Goal: Task Accomplishment & Management: Complete application form

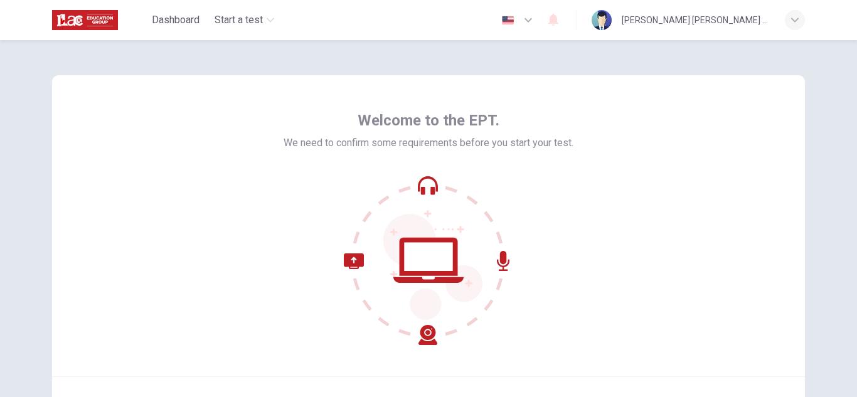
click at [425, 184] on icon at bounding box center [428, 260] width 169 height 169
click at [501, 259] on icon at bounding box center [503, 261] width 13 height 20
click at [400, 280] on icon at bounding box center [428, 260] width 70 height 45
click at [325, 250] on div at bounding box center [428, 260] width 290 height 169
click at [547, 212] on div at bounding box center [428, 260] width 290 height 169
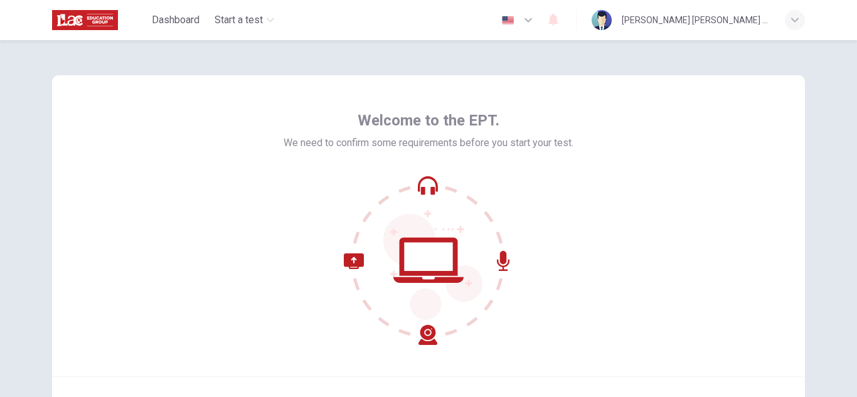
click at [421, 343] on icon at bounding box center [390, 299] width 93 height 92
click at [418, 224] on icon at bounding box center [432, 267] width 99 height 106
click at [419, 206] on icon at bounding box center [428, 260] width 169 height 169
click at [621, 136] on div "Welcome to the EPT. We need to confirm some requirements before you start your …" at bounding box center [428, 225] width 753 height 301
click at [536, 18] on icon "button" at bounding box center [527, 20] width 15 height 15
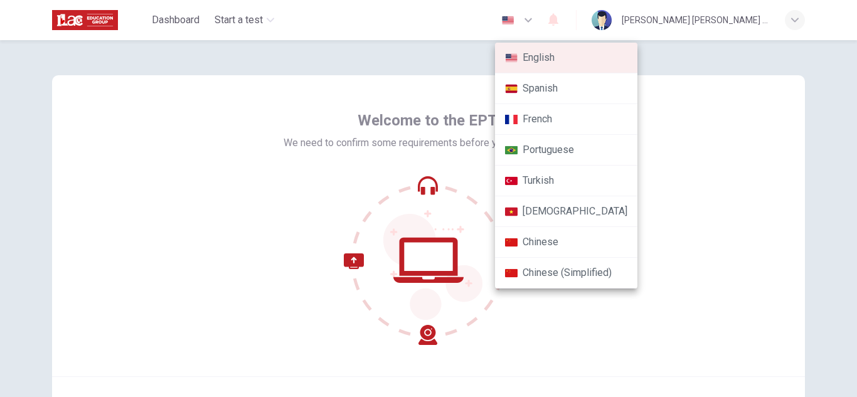
click at [847, 159] on div at bounding box center [428, 198] width 857 height 397
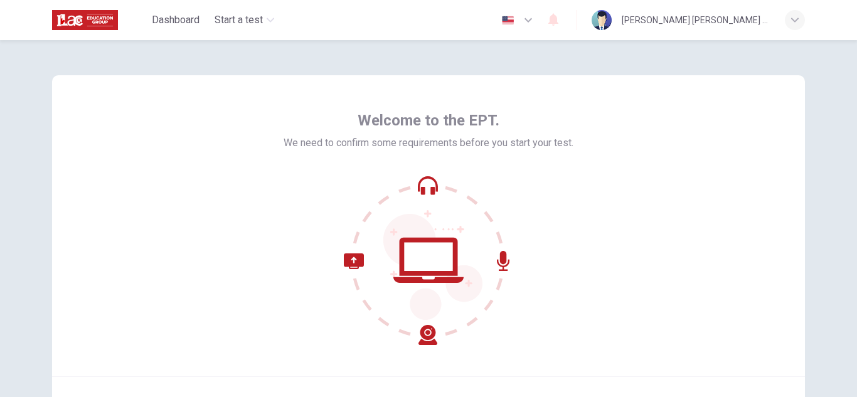
click at [430, 167] on div "Welcome to the EPT. We need to confirm some requirements before you start your …" at bounding box center [428, 227] width 290 height 235
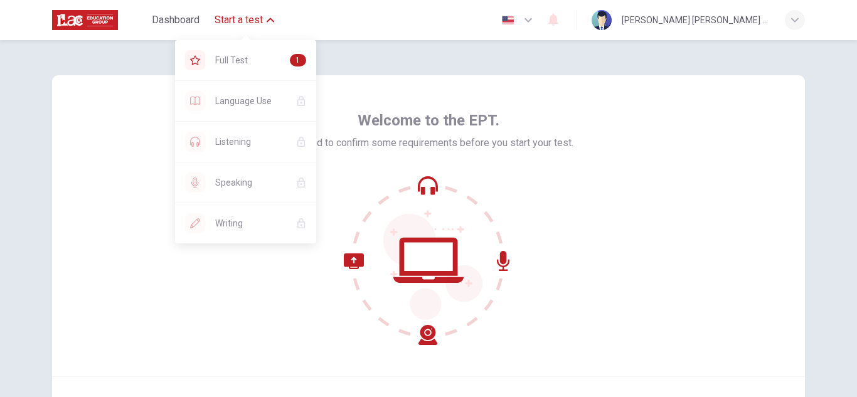
click at [272, 20] on icon "button" at bounding box center [271, 20] width 8 height 8
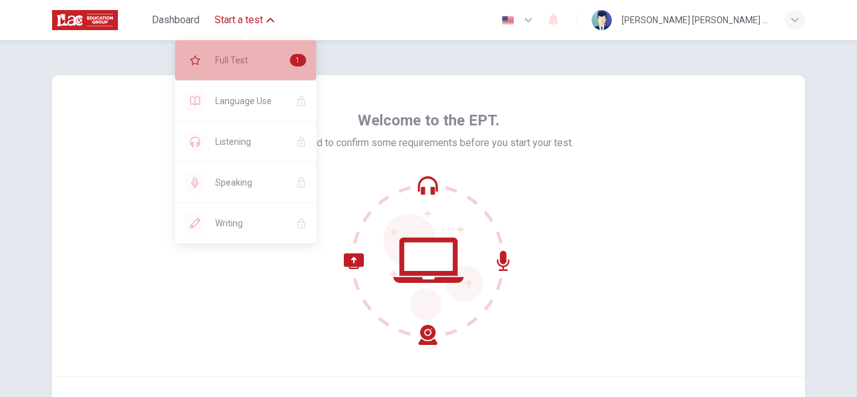
click at [251, 59] on span "Full Test" at bounding box center [247, 60] width 65 height 15
click at [296, 59] on div "1" at bounding box center [298, 60] width 16 height 13
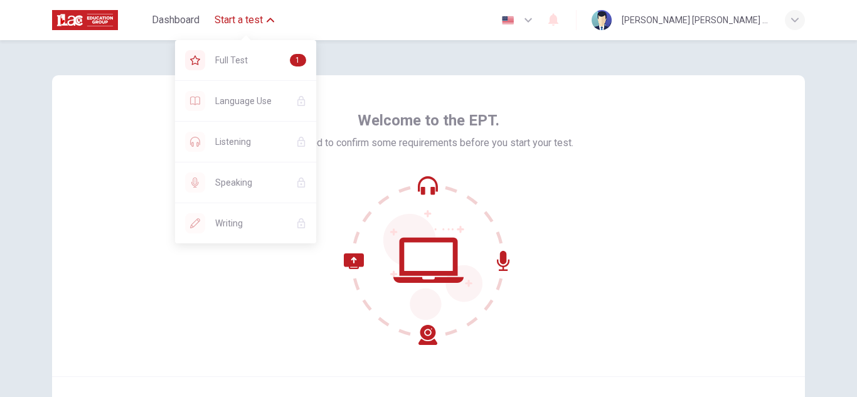
click at [244, 17] on span "Start a test" at bounding box center [238, 20] width 48 height 15
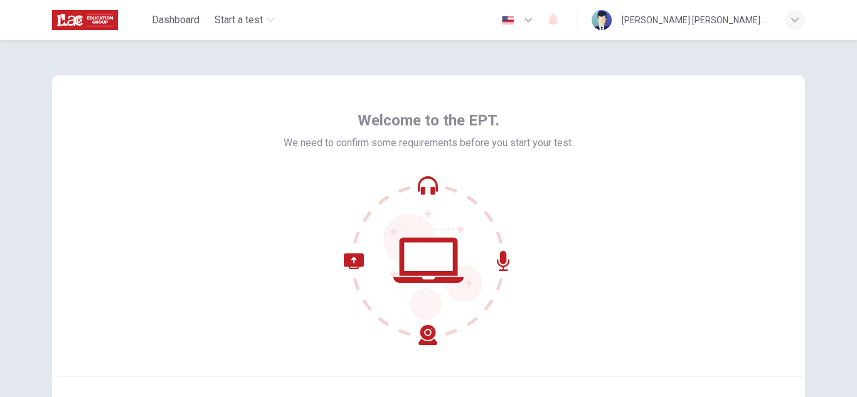
drag, startPoint x: 416, startPoint y: 273, endPoint x: 430, endPoint y: 357, distance: 85.3
click at [430, 357] on div "Welcome to the EPT. We need to confirm some requirements before you start your …" at bounding box center [428, 225] width 753 height 301
drag, startPoint x: 347, startPoint y: 254, endPoint x: 575, endPoint y: 256, distance: 228.3
click at [575, 256] on div "Welcome to the EPT. We need to confirm some requirements before you start your …" at bounding box center [428, 225] width 753 height 301
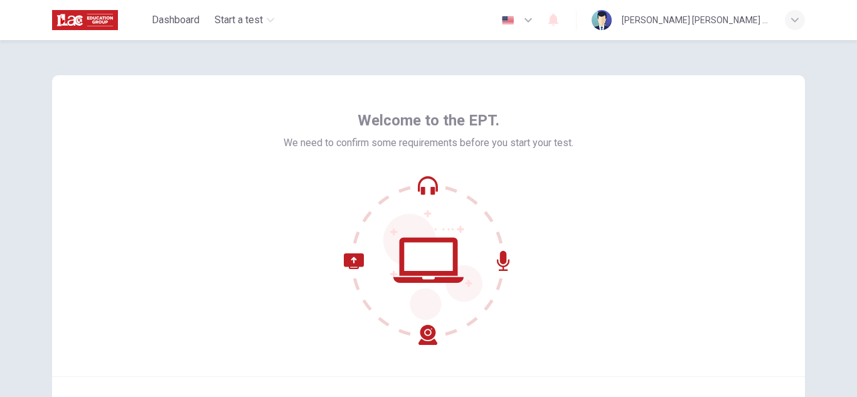
click at [334, 196] on div at bounding box center [428, 260] width 290 height 169
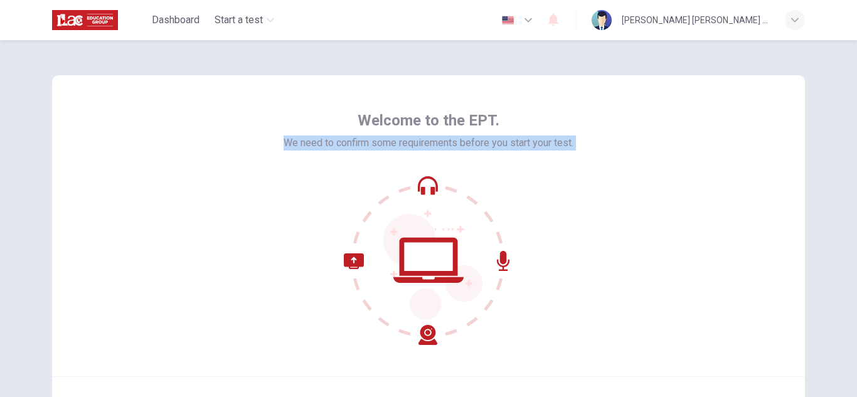
drag, startPoint x: 334, startPoint y: 196, endPoint x: 705, endPoint y: 63, distance: 394.1
click at [705, 63] on div "Welcome to the EPT. We need to confirm some requirements before you start your …" at bounding box center [428, 261] width 793 height 442
click at [798, 12] on div "button" at bounding box center [794, 20] width 20 height 20
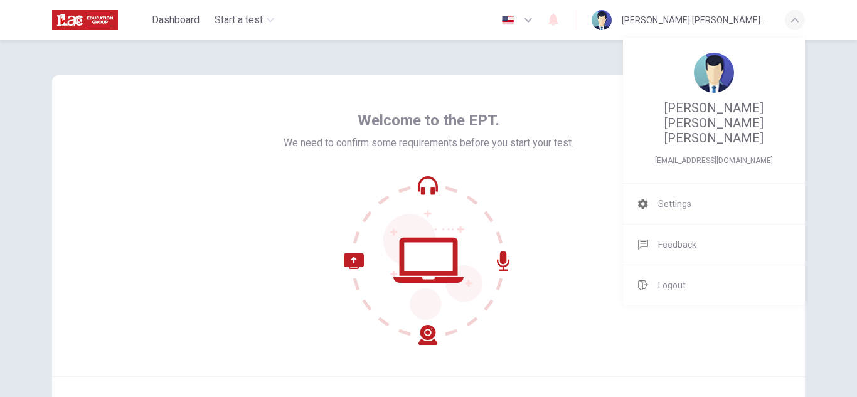
click at [798, 12] on div at bounding box center [428, 198] width 857 height 397
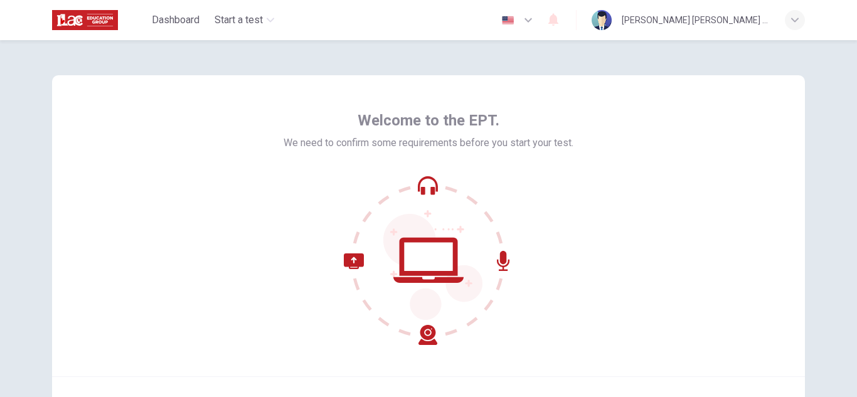
click at [413, 184] on icon at bounding box center [428, 260] width 169 height 169
click at [428, 328] on icon at bounding box center [390, 299] width 93 height 92
click at [423, 189] on icon at bounding box center [428, 260] width 169 height 169
